Goal: Find specific page/section: Find specific page/section

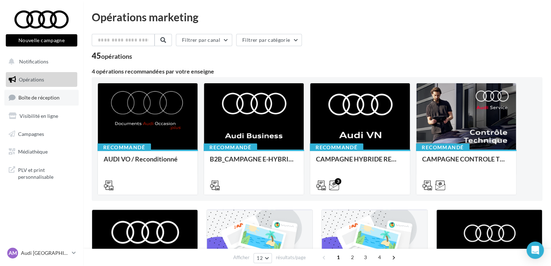
click at [56, 102] on link "Boîte de réception" at bounding box center [41, 98] width 74 height 16
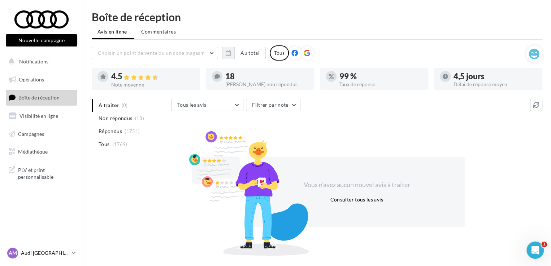
click at [42, 250] on p "Audi [GEOGRAPHIC_DATA]" at bounding box center [45, 253] width 48 height 7
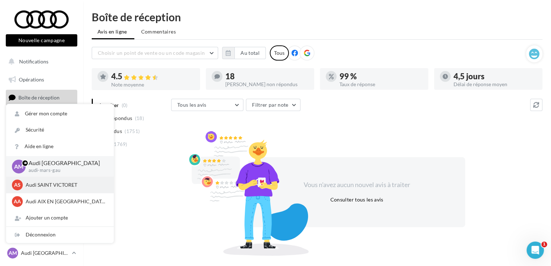
click at [47, 189] on div "AS Audi SAINT VICTORET audi-sain-gau" at bounding box center [60, 185] width 96 height 11
